Goal: Find specific page/section: Find specific page/section

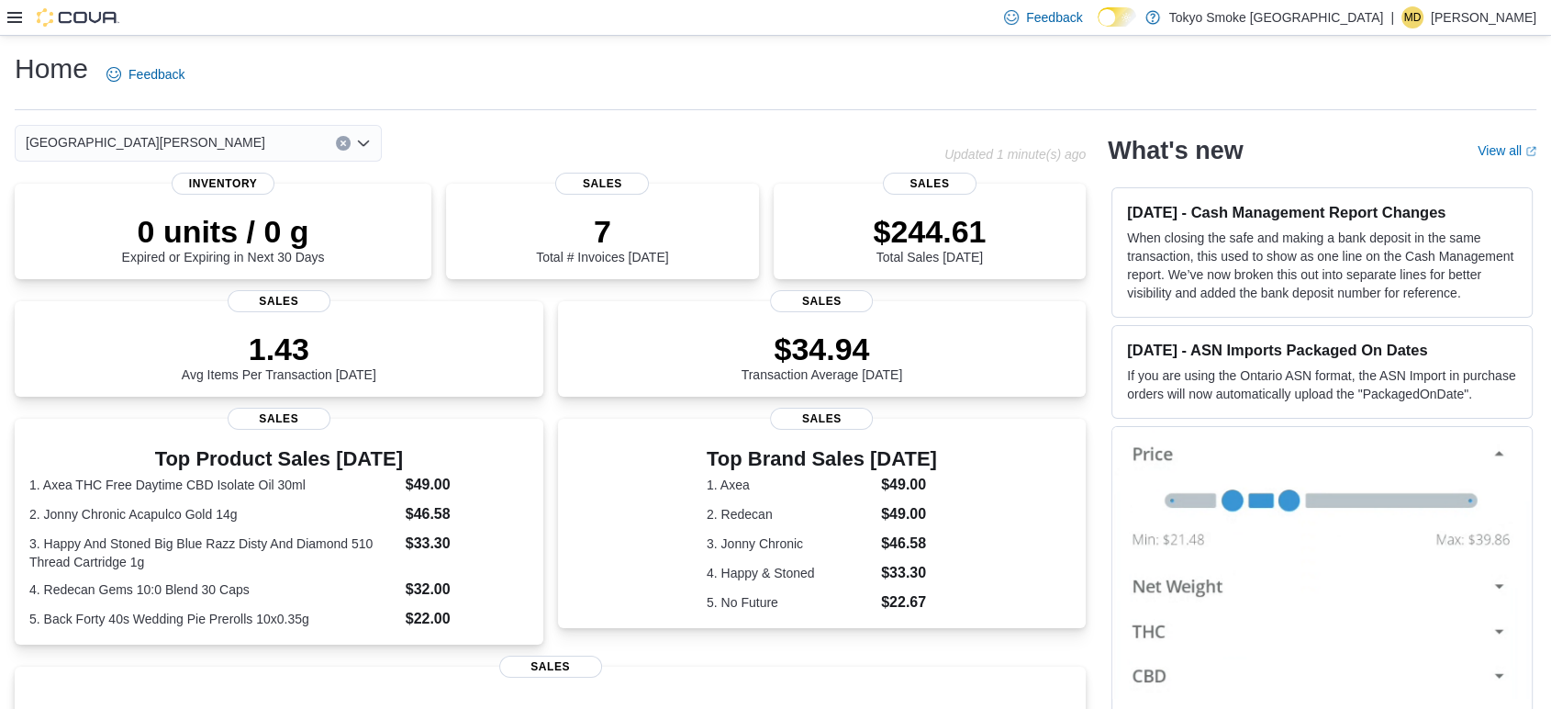
click at [15, 17] on icon at bounding box center [14, 17] width 15 height 11
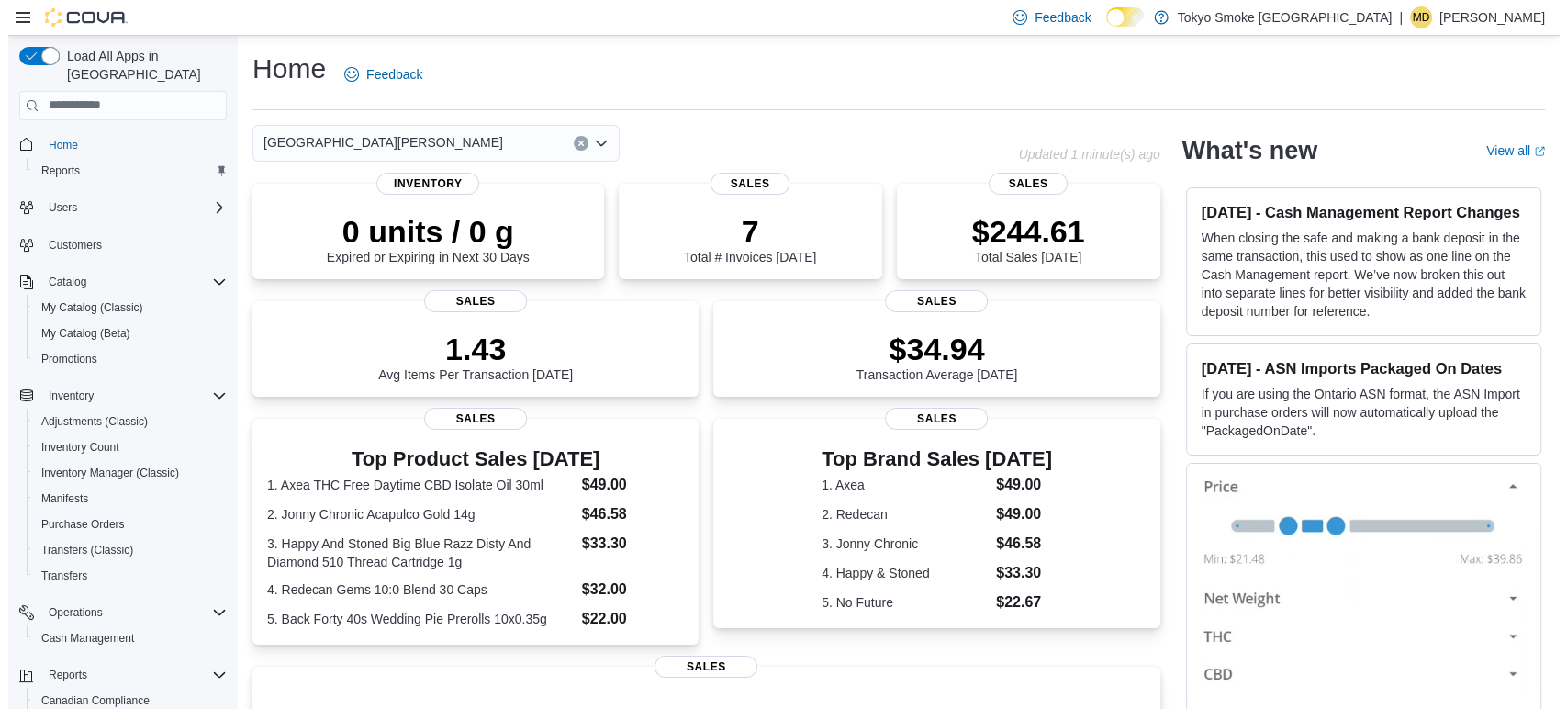
scroll to position [121, 0]
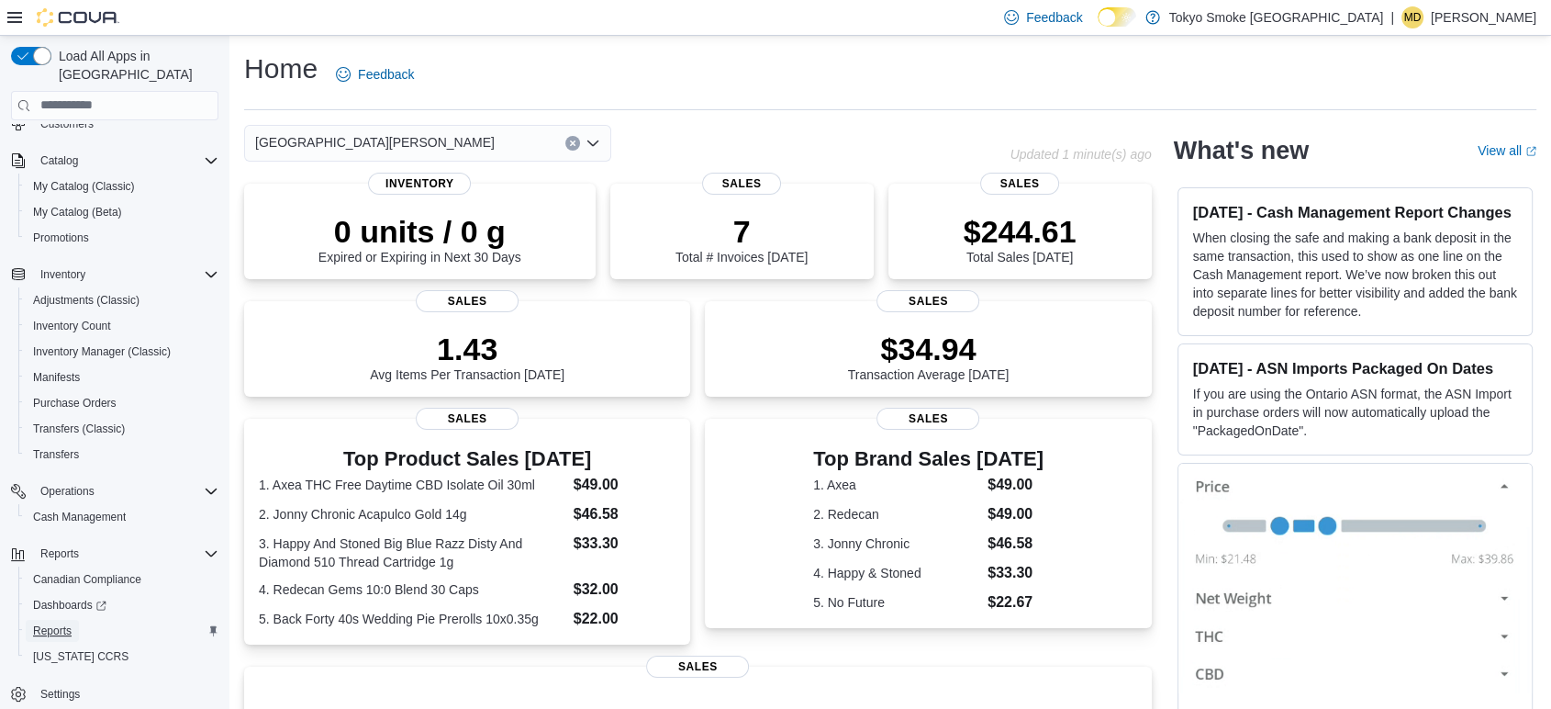
click at [53, 620] on span "Reports" at bounding box center [52, 631] width 39 height 22
